Goal: Transaction & Acquisition: Obtain resource

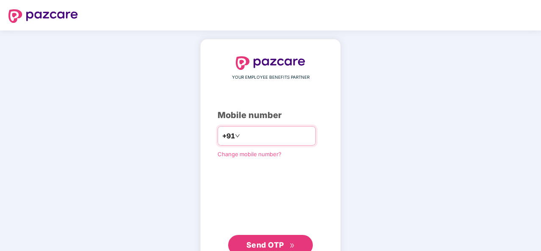
click at [276, 140] on input "number" at bounding box center [276, 136] width 69 height 14
type input "**********"
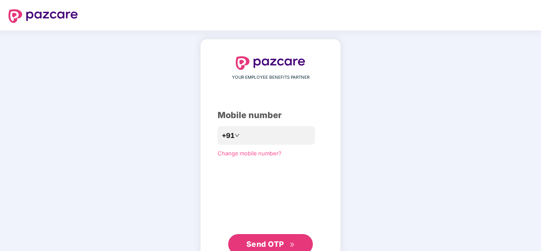
click at [293, 236] on span "Send OTP" at bounding box center [270, 244] width 49 height 12
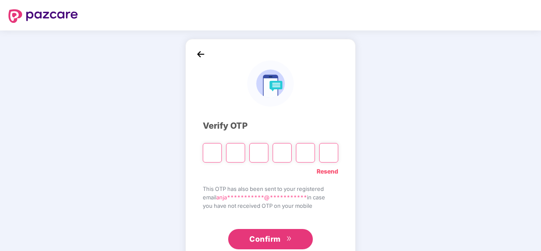
type input "*"
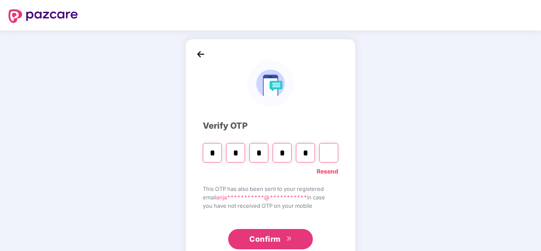
type input "*"
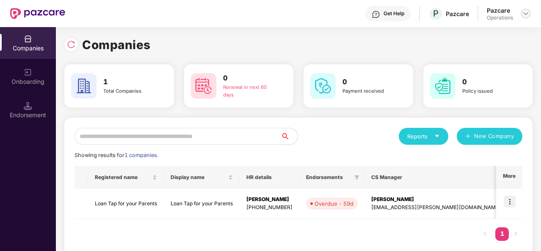
click at [526, 13] on img at bounding box center [525, 13] width 7 height 7
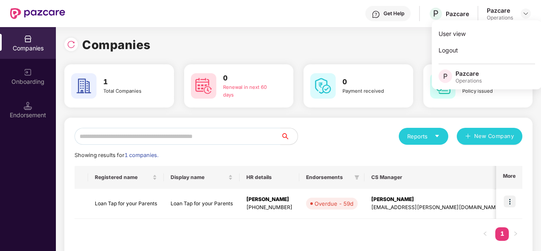
click at [403, 44] on div "Companies" at bounding box center [298, 45] width 468 height 19
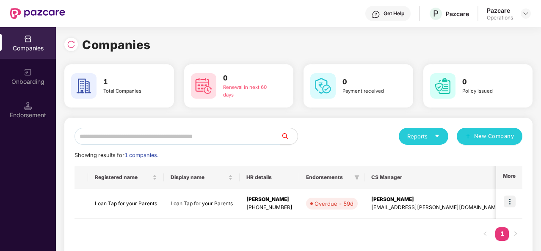
click at [11, 72] on div "Onboarding" at bounding box center [28, 77] width 56 height 32
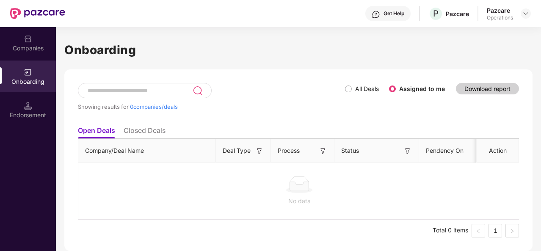
click at [28, 49] on div "Companies" at bounding box center [28, 48] width 56 height 8
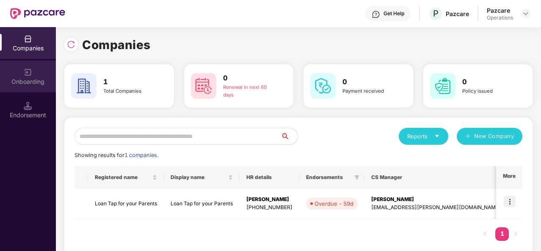
click at [31, 71] on img at bounding box center [28, 72] width 8 height 8
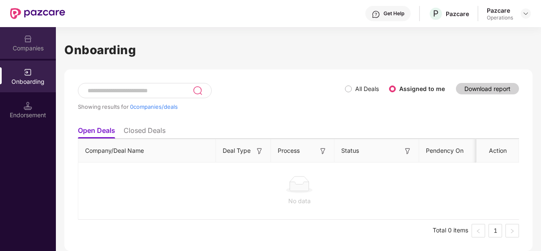
click at [26, 51] on div "Companies" at bounding box center [28, 48] width 56 height 8
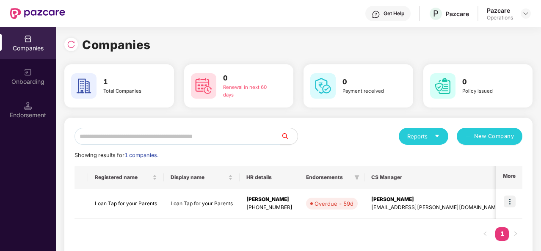
click at [530, 17] on div at bounding box center [526, 13] width 10 height 10
click at [522, 15] on img at bounding box center [525, 13] width 7 height 7
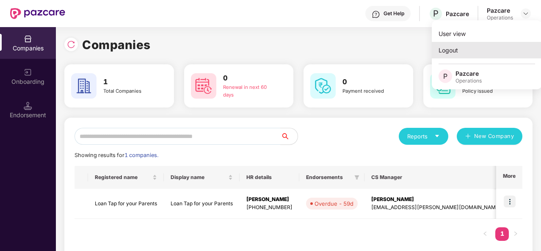
click at [457, 58] on div "Logout" at bounding box center [487, 50] width 110 height 17
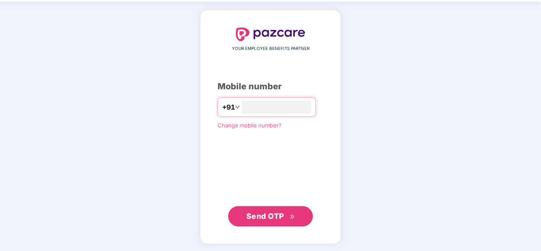
type input "**********"
click at [282, 215] on span "Send OTP" at bounding box center [265, 216] width 38 height 9
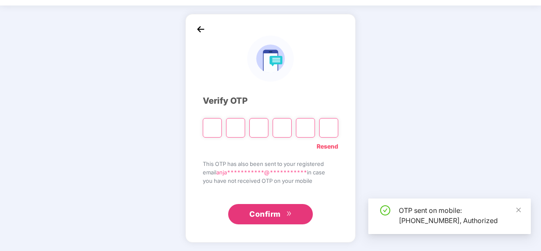
scroll to position [25, 0]
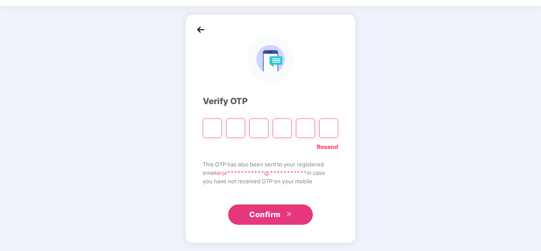
type input "*"
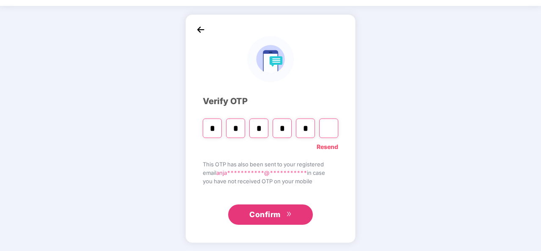
type input "*"
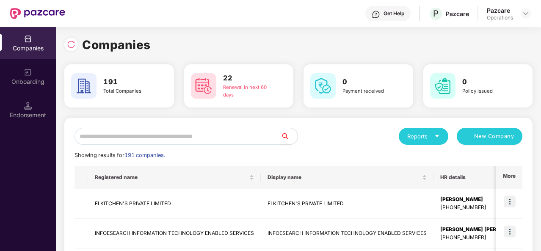
click at [161, 140] on input "text" at bounding box center [177, 136] width 206 height 17
click at [73, 46] on img at bounding box center [71, 44] width 8 height 8
click at [143, 135] on input "text" at bounding box center [177, 136] width 206 height 17
click at [168, 136] on input "text" at bounding box center [177, 136] width 206 height 17
paste input "**********"
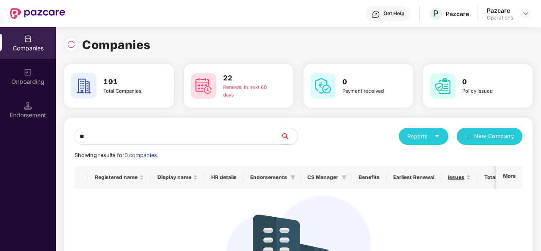
type input "*"
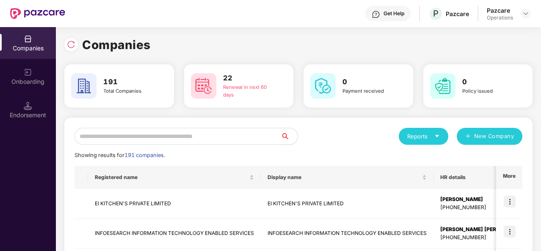
paste input "**********"
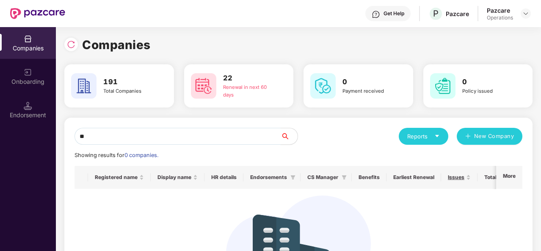
type input "*"
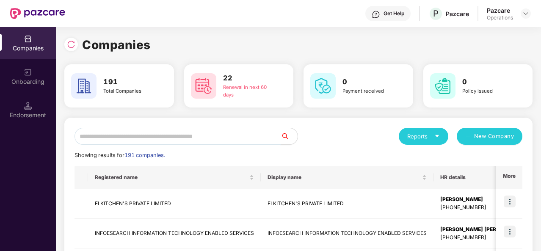
click at [136, 138] on input "text" at bounding box center [177, 136] width 206 height 17
paste input "**********"
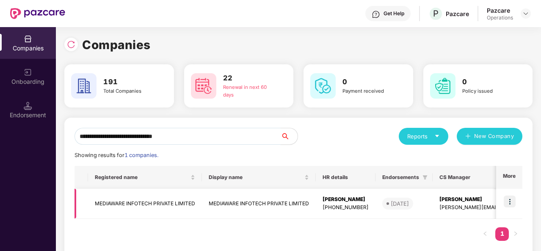
type input "**********"
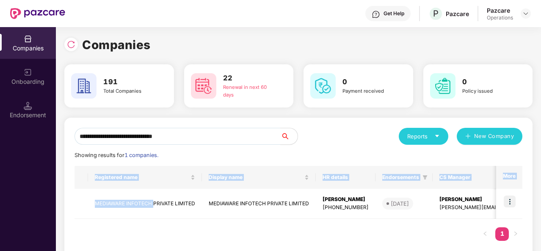
drag, startPoint x: 154, startPoint y: 199, endPoint x: 160, endPoint y: 220, distance: 21.6
click at [160, 220] on div "Registered name Display name HR details Endorsements CS Manager Benefits Earlie…" at bounding box center [298, 207] width 448 height 83
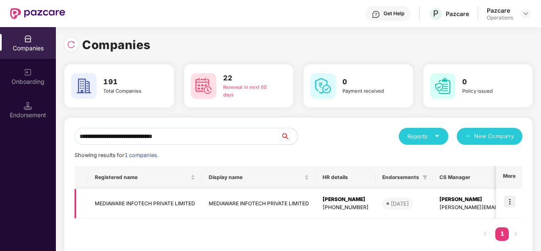
click at [178, 216] on td "MEDIAWARE INFOTECH PRIVATE LIMITED" at bounding box center [145, 204] width 114 height 30
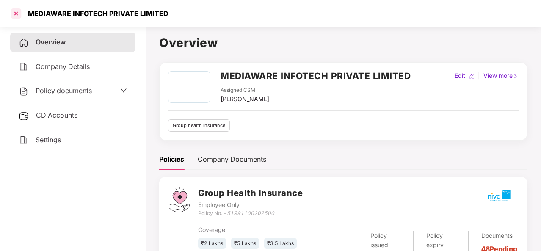
click at [18, 16] on div at bounding box center [16, 14] width 14 height 14
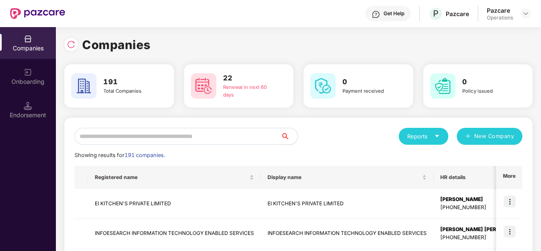
click at [114, 134] on input "text" at bounding box center [177, 136] width 206 height 17
paste input "**********"
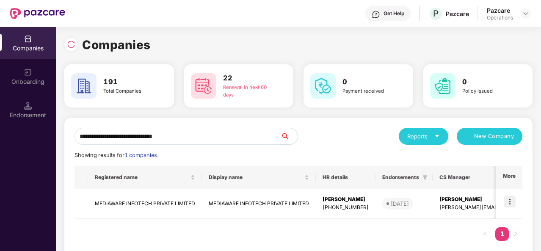
type input "**********"
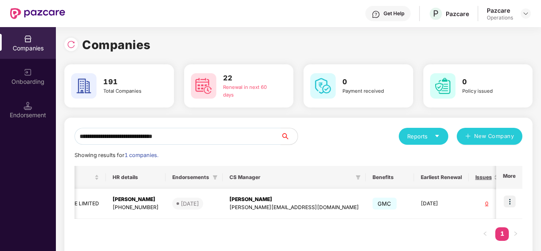
scroll to position [0, 218]
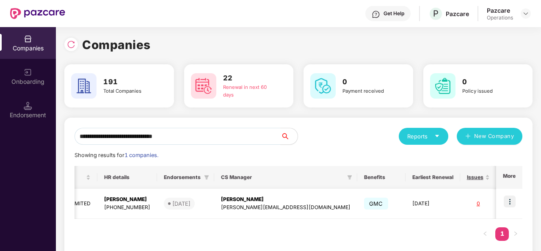
click at [509, 198] on img at bounding box center [510, 202] width 12 height 12
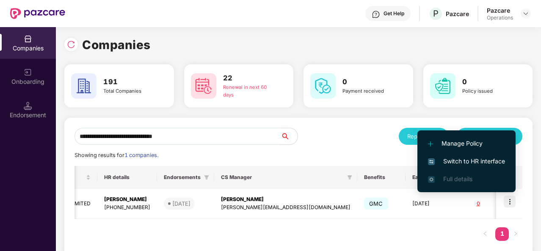
click at [478, 164] on span "Switch to HR interface" at bounding box center [466, 161] width 77 height 9
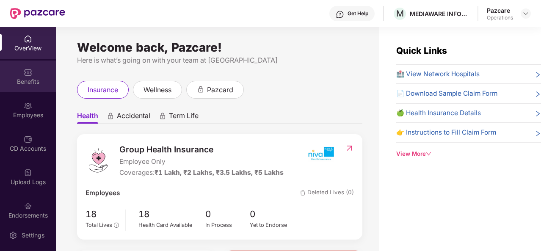
click at [24, 75] on img at bounding box center [28, 72] width 8 height 8
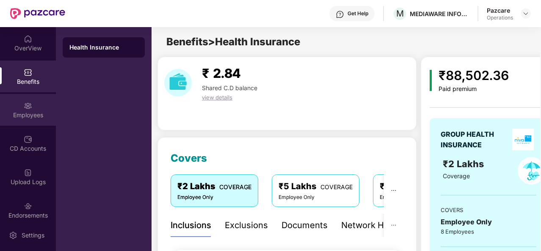
click at [25, 114] on div "Employees" at bounding box center [28, 115] width 56 height 8
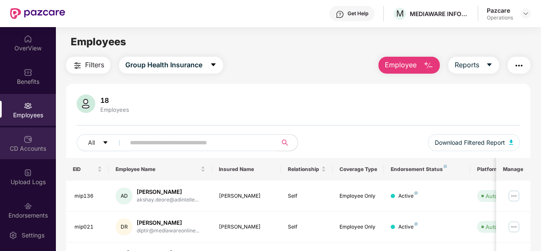
click at [26, 145] on div "CD Accounts" at bounding box center [28, 148] width 56 height 8
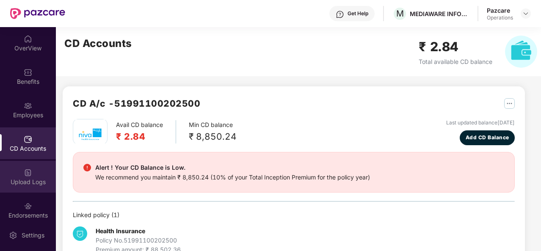
click at [26, 176] on img at bounding box center [28, 172] width 8 height 8
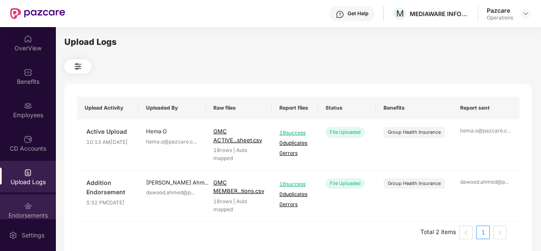
click at [30, 216] on div "Endorsements" at bounding box center [28, 215] width 56 height 8
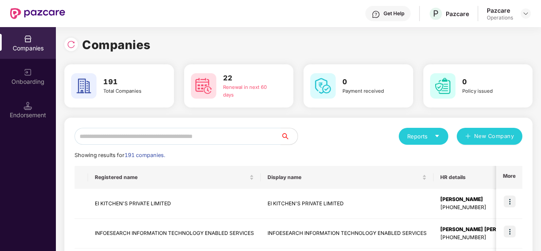
click at [120, 138] on input "text" at bounding box center [177, 136] width 206 height 17
paste input "**********"
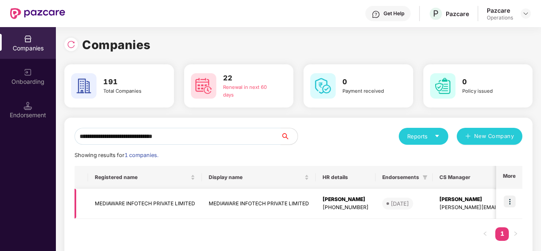
type input "**********"
click at [166, 202] on td "MEDIAWARE INFOTECH PRIVATE LIMITED" at bounding box center [145, 204] width 114 height 30
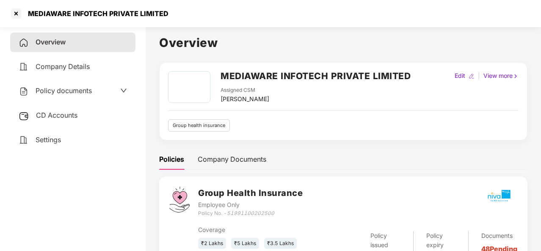
click at [63, 91] on span "Policy documents" at bounding box center [64, 90] width 56 height 8
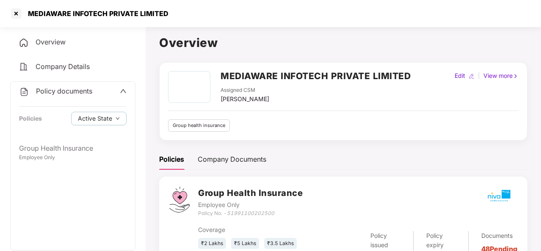
click at [63, 91] on span "Policy documents" at bounding box center [64, 91] width 56 height 8
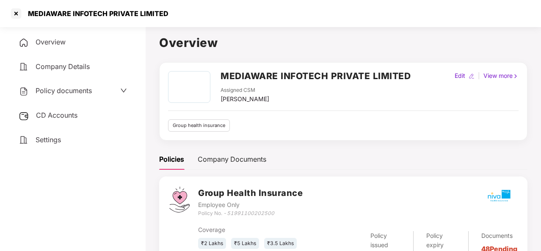
click at [66, 63] on span "Company Details" at bounding box center [63, 66] width 54 height 8
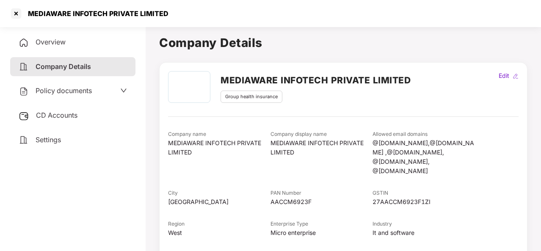
click at [68, 91] on span "Policy documents" at bounding box center [64, 90] width 56 height 8
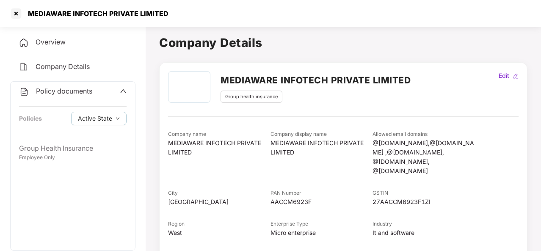
click at [67, 94] on span "Policy documents" at bounding box center [64, 91] width 56 height 8
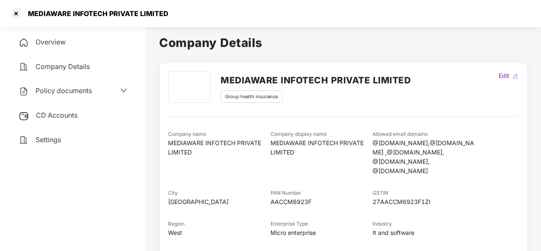
click at [55, 39] on span "Overview" at bounding box center [51, 42] width 30 height 8
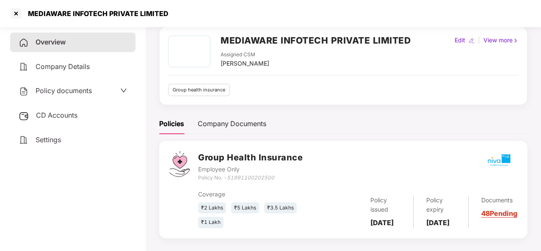
scroll to position [36, 0]
click at [64, 73] on div "Company Details" at bounding box center [72, 66] width 125 height 19
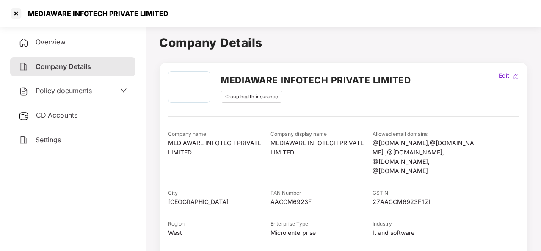
click at [65, 94] on span "Policy documents" at bounding box center [64, 90] width 56 height 8
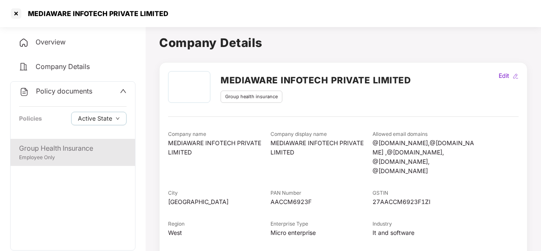
click at [46, 150] on div "Group Health Insurance" at bounding box center [73, 148] width 108 height 11
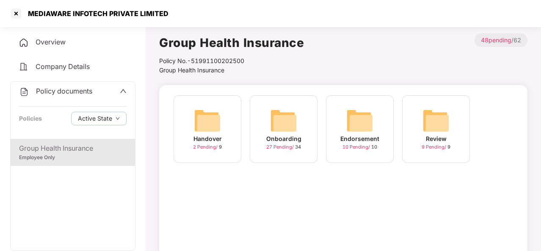
click at [277, 140] on div "Onboarding" at bounding box center [283, 138] width 35 height 9
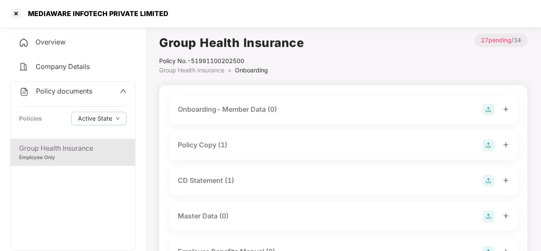
click at [212, 146] on div "Policy Copy (1)" at bounding box center [203, 145] width 50 height 11
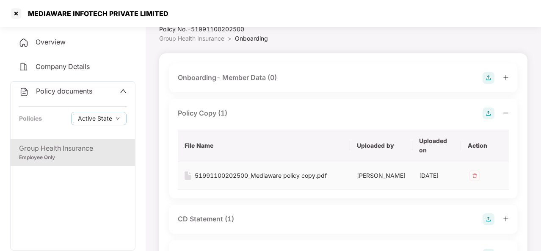
scroll to position [32, 0]
click at [232, 176] on div "51991100202500_Mediaware policy copy.pdf" at bounding box center [261, 175] width 132 height 9
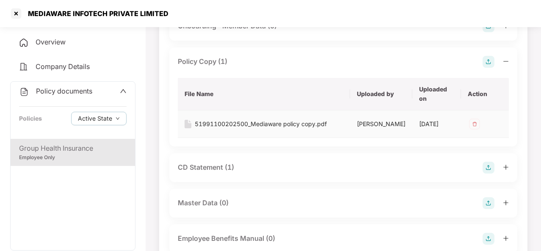
scroll to position [84, 0]
click at [224, 172] on div "CD Statement (1)" at bounding box center [206, 167] width 56 height 11
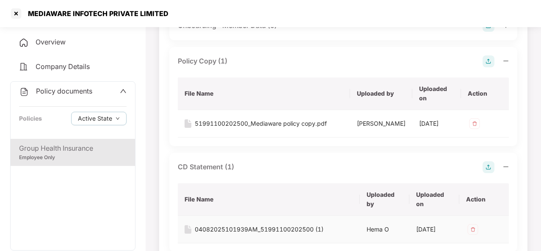
click at [223, 232] on div "04082025101939AM_51991100202500 (1)" at bounding box center [259, 229] width 129 height 9
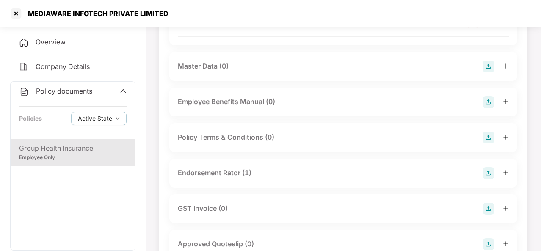
scroll to position [291, 0]
click at [205, 178] on div "Endorsement Rator (1)" at bounding box center [215, 172] width 74 height 11
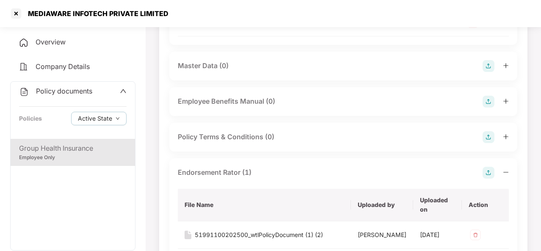
scroll to position [345, 0]
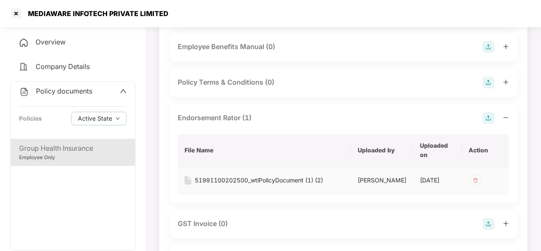
click at [227, 185] on div "51991100202500_wtlPolicyDocument (1) (2)" at bounding box center [259, 180] width 128 height 9
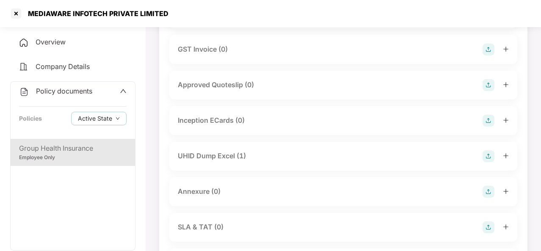
scroll to position [520, 0]
click at [211, 161] on div "UHID Dump Excel (1)" at bounding box center [212, 155] width 68 height 11
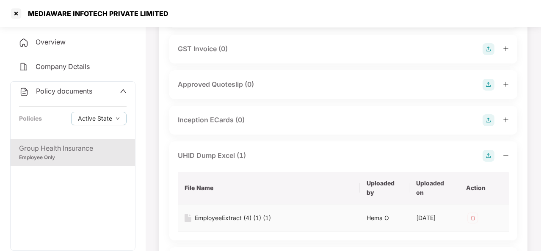
scroll to position [531, 0]
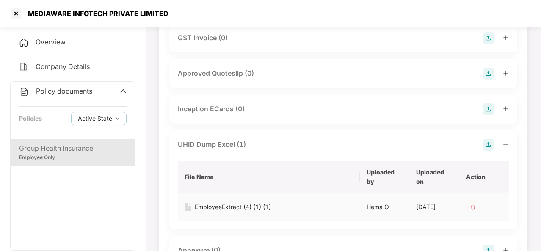
click at [223, 212] on div "EmployeeExtract (4) (1) (1)" at bounding box center [233, 206] width 76 height 9
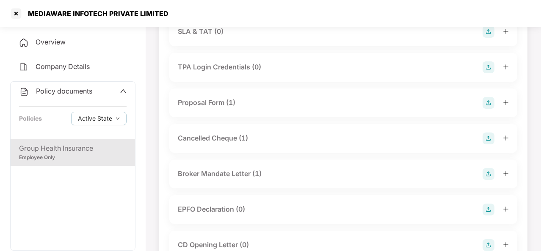
scroll to position [785, 0]
click at [201, 109] on div "Proposal Form (1)" at bounding box center [207, 103] width 58 height 11
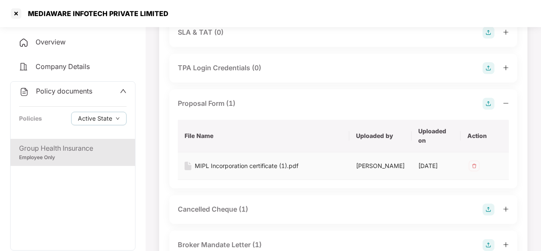
click at [228, 171] on div "MIPL Incorporation certificate (1).pdf" at bounding box center [247, 165] width 104 height 9
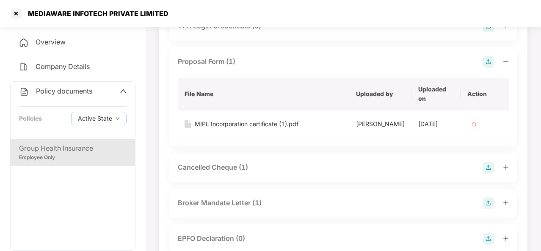
scroll to position [833, 0]
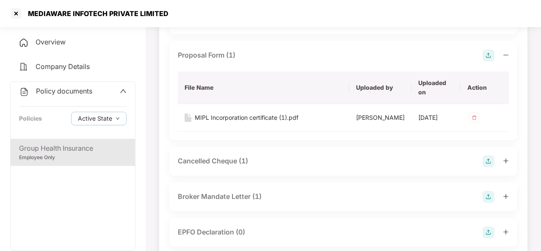
click at [202, 166] on div "Cancelled Cheque (1)" at bounding box center [213, 161] width 70 height 11
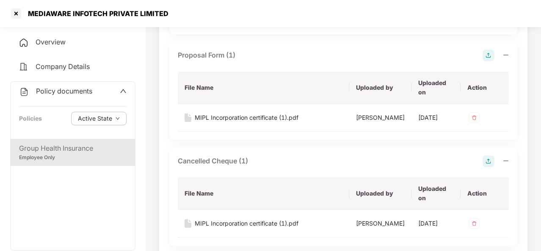
scroll to position [899, 0]
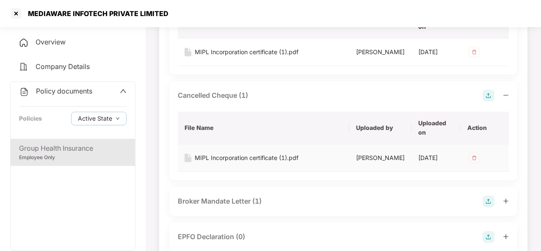
click at [225, 163] on div "MIPL Incorporation certificate (1).pdf" at bounding box center [247, 157] width 104 height 9
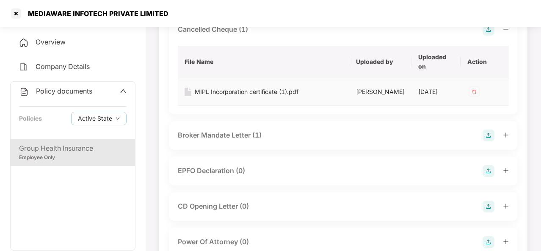
scroll to position [965, 0]
click at [215, 140] on div "Broker Mandate Letter (1)" at bounding box center [220, 134] width 84 height 11
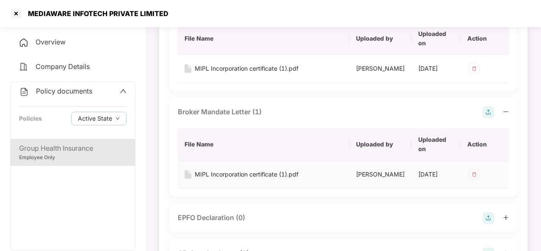
scroll to position [988, 0]
click at [221, 179] on div "MIPL Incorporation certificate (1).pdf" at bounding box center [247, 173] width 104 height 9
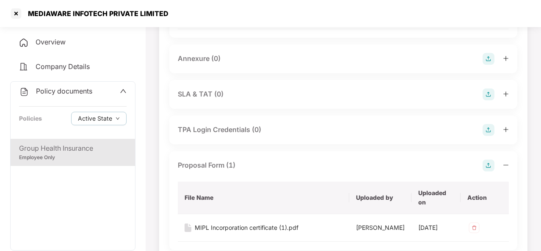
scroll to position [713, 0]
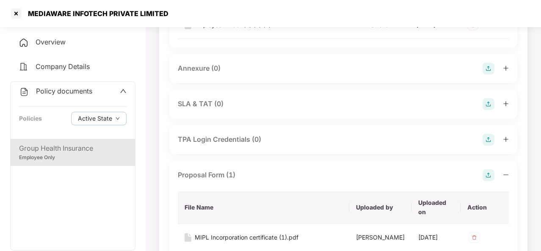
click at [195, 74] on div "Annexure (0)" at bounding box center [199, 68] width 43 height 11
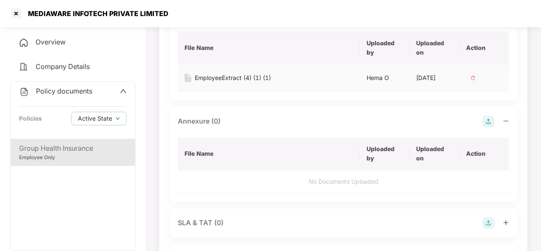
scroll to position [661, 0]
